Goal: Information Seeking & Learning: Learn about a topic

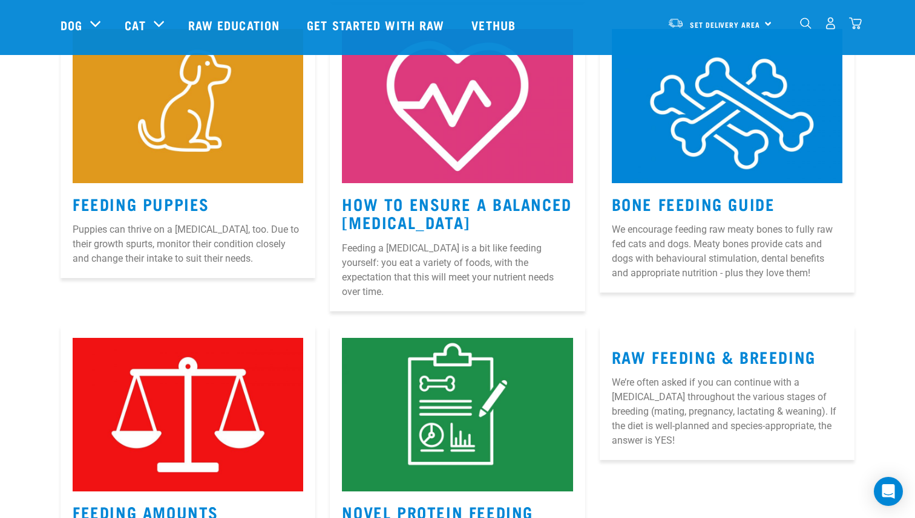
scroll to position [531, 0]
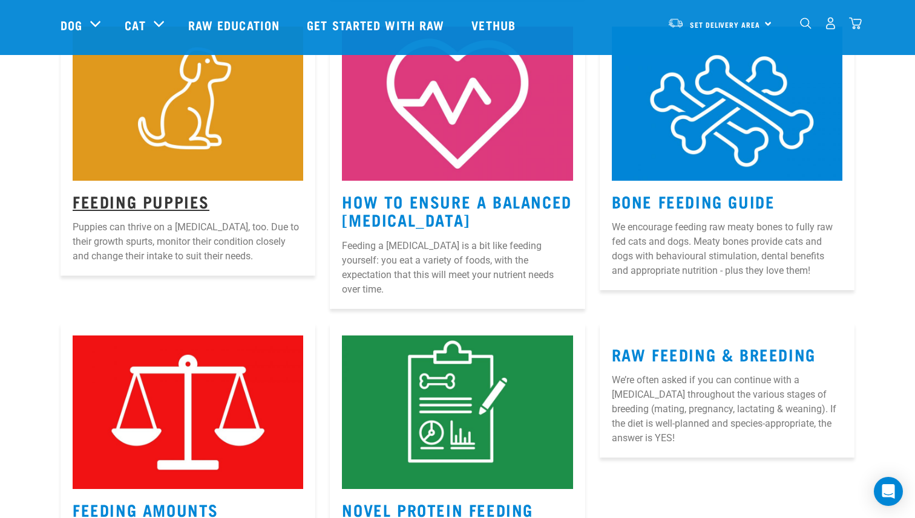
click at [158, 197] on link "Feeding Puppies" at bounding box center [141, 201] width 137 height 9
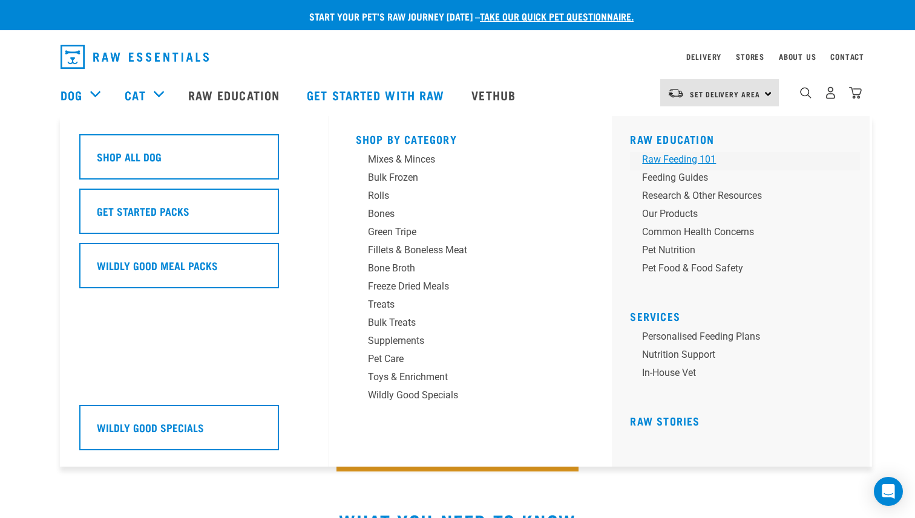
click at [695, 163] on div "Raw Feeding 101" at bounding box center [736, 159] width 189 height 15
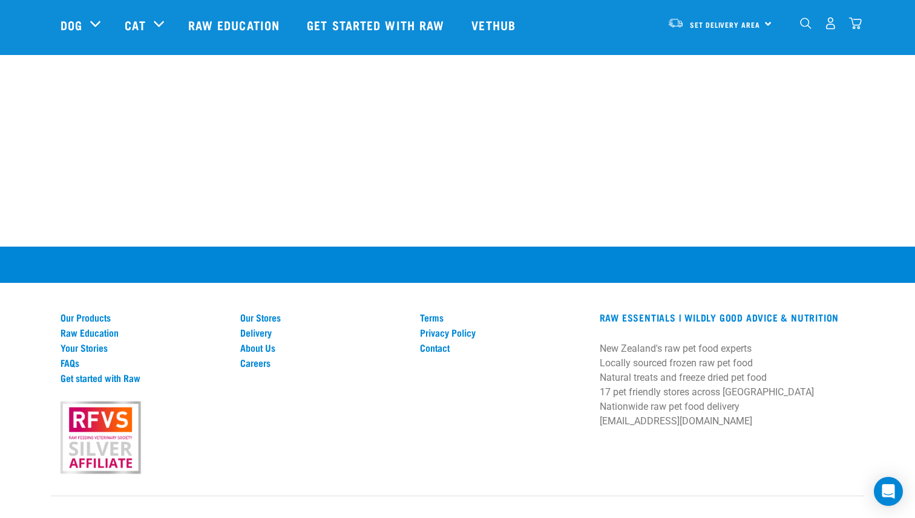
scroll to position [1508, 0]
